Goal: Task Accomplishment & Management: Manage account settings

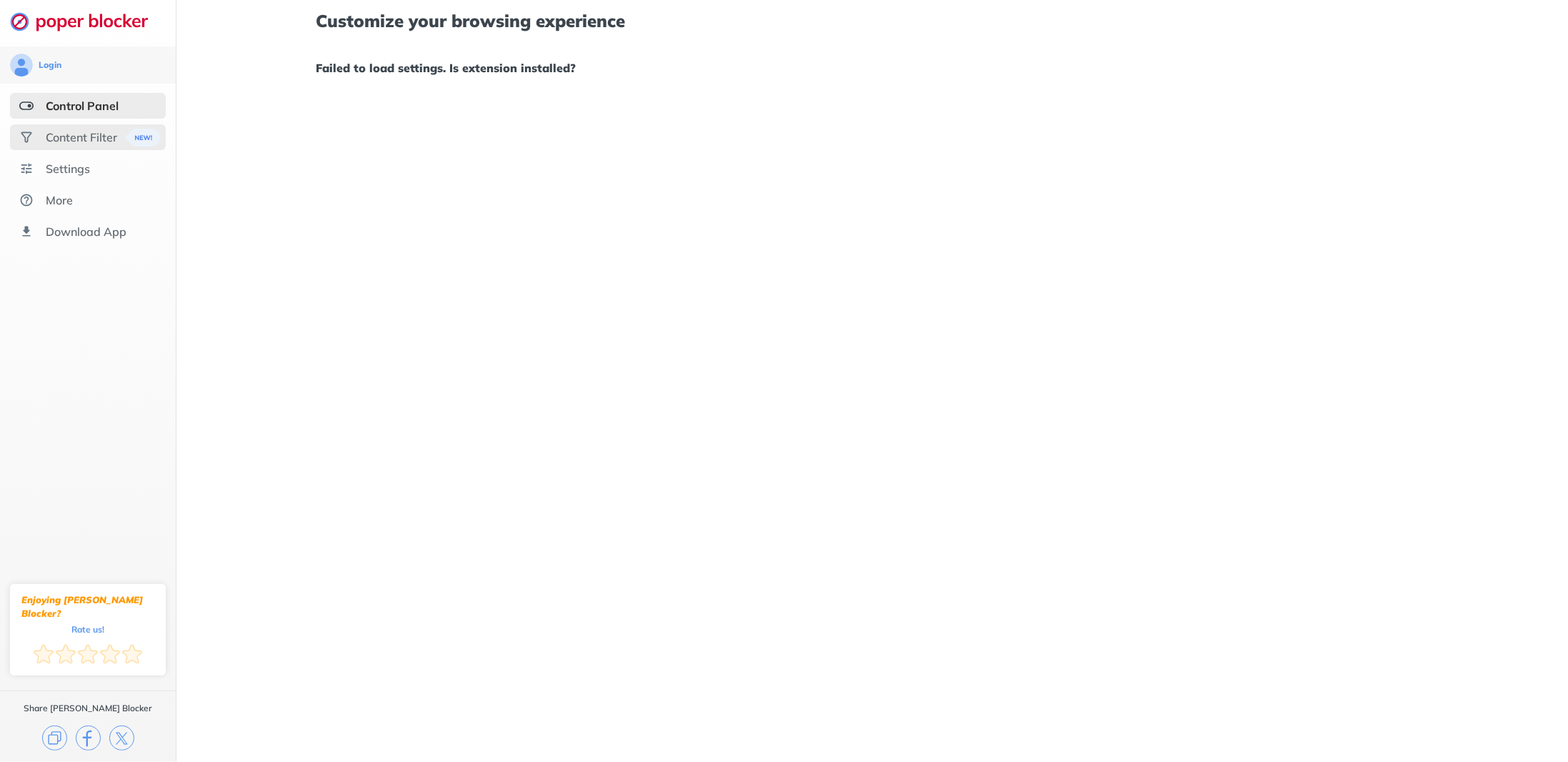
click at [73, 149] on div "Content Filter" at bounding box center [88, 137] width 156 height 25
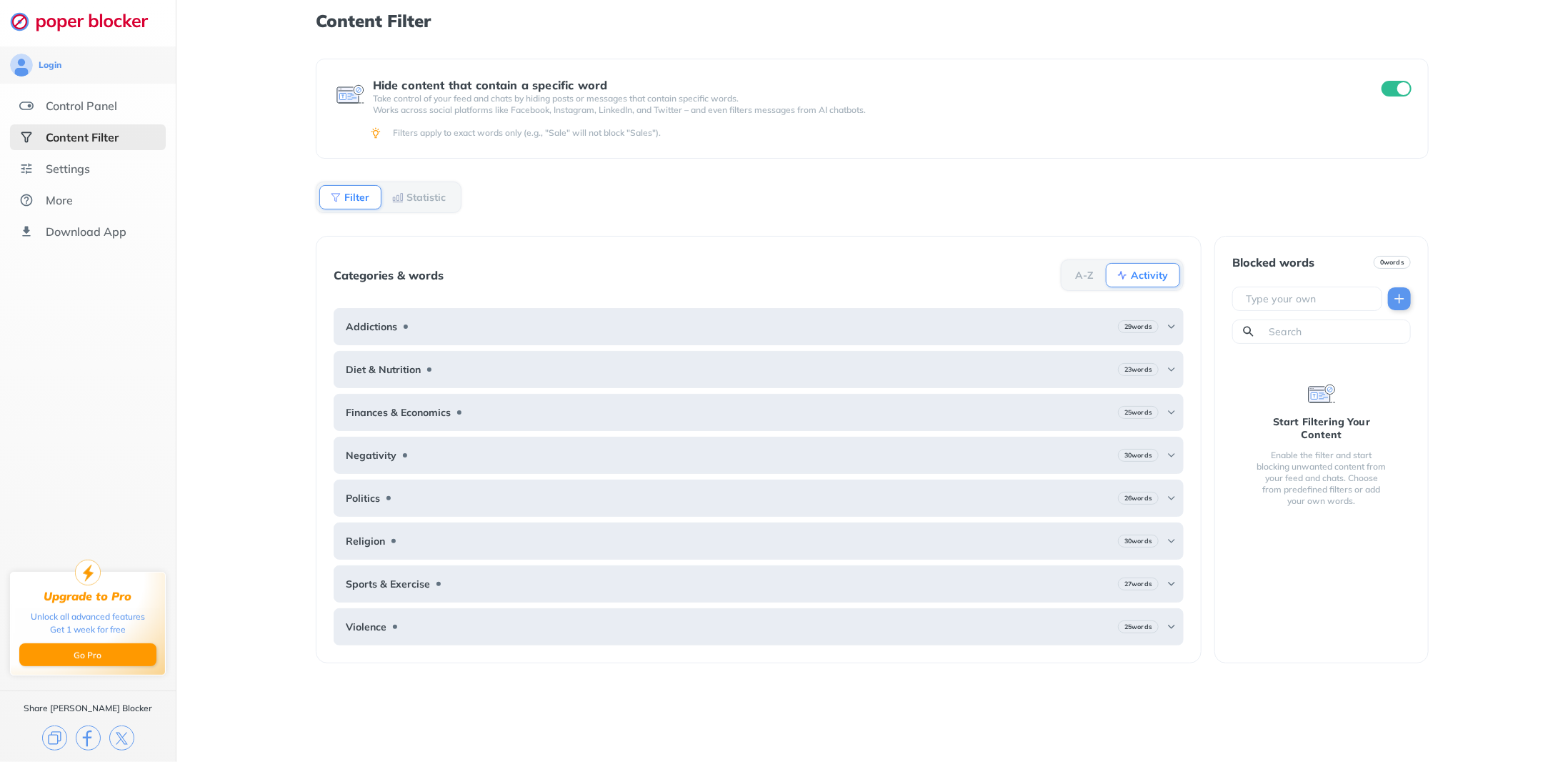
click at [69, 185] on ul "Control Panel Content Filter Settings More Download App" at bounding box center [88, 168] width 176 height 152
click at [73, 172] on div "Settings" at bounding box center [68, 168] width 44 height 14
